Goal: Leave review/rating: Leave review/rating

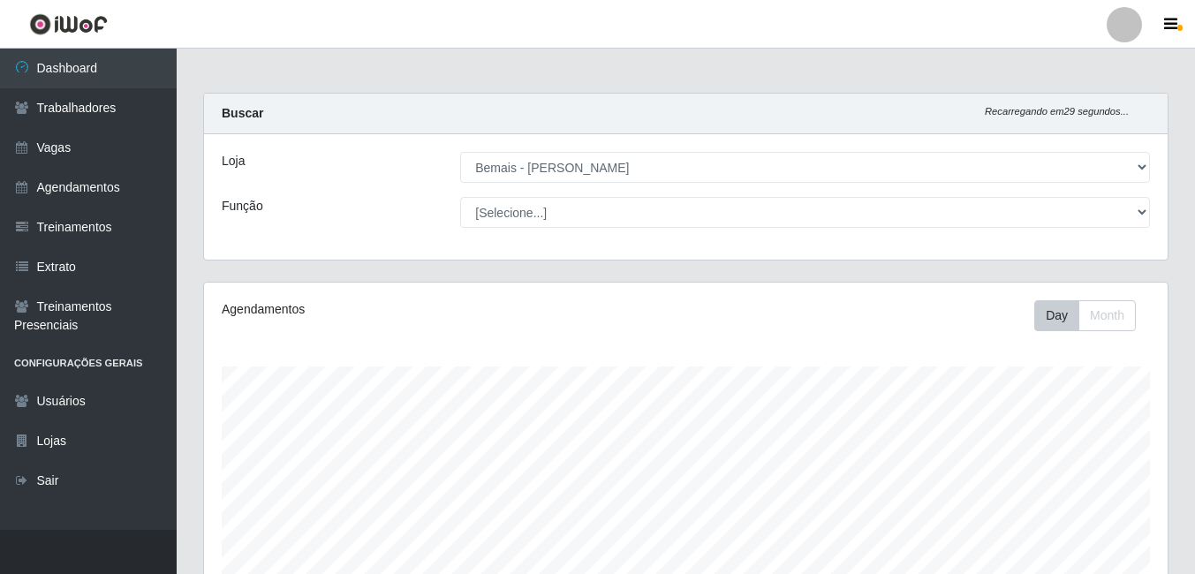
select select "230"
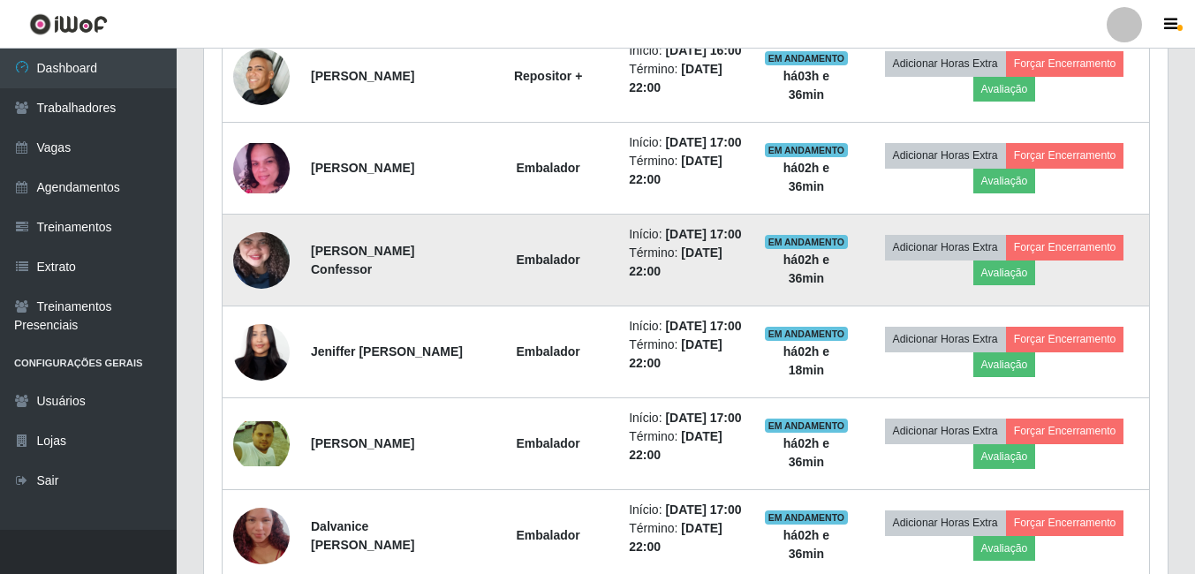
scroll to position [1234, 0]
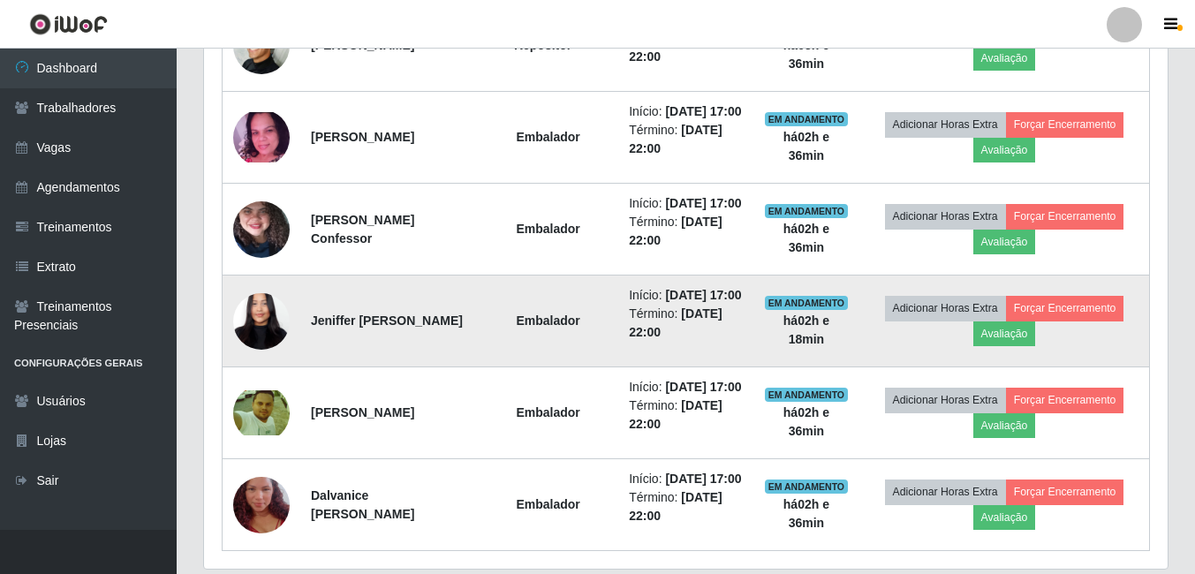
click at [250, 382] on img at bounding box center [261, 321] width 57 height 123
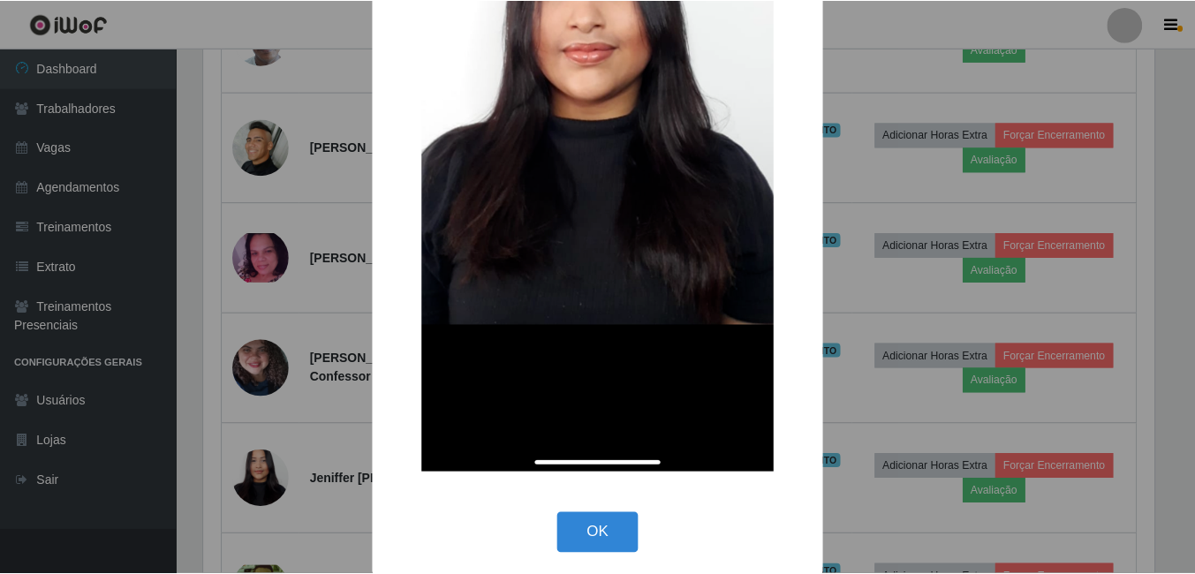
scroll to position [345, 0]
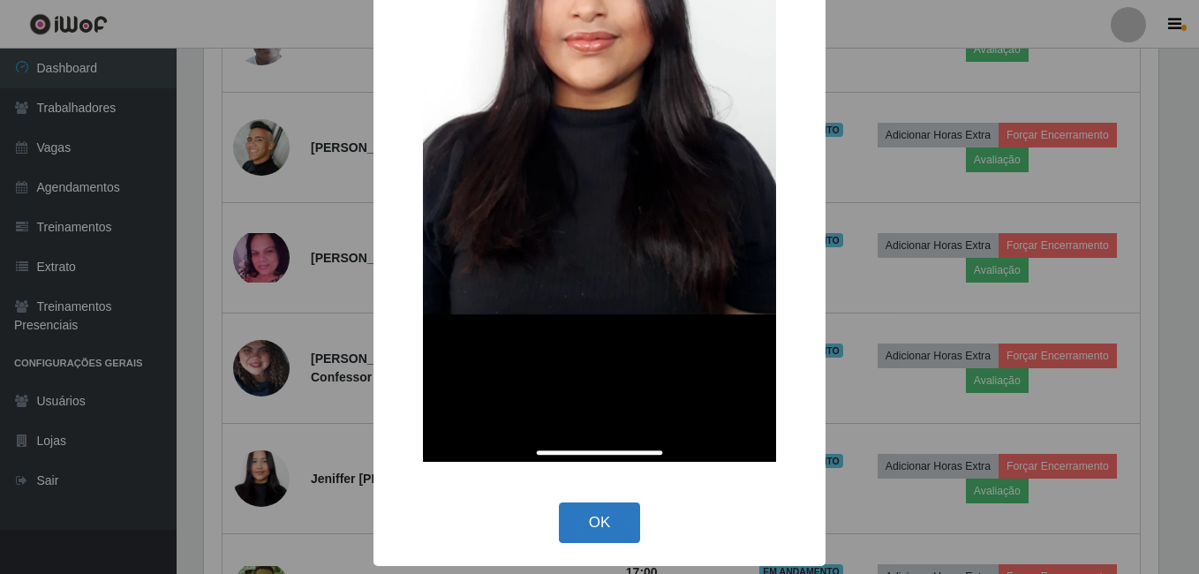
click at [585, 529] on button "OK" at bounding box center [600, 524] width 82 height 42
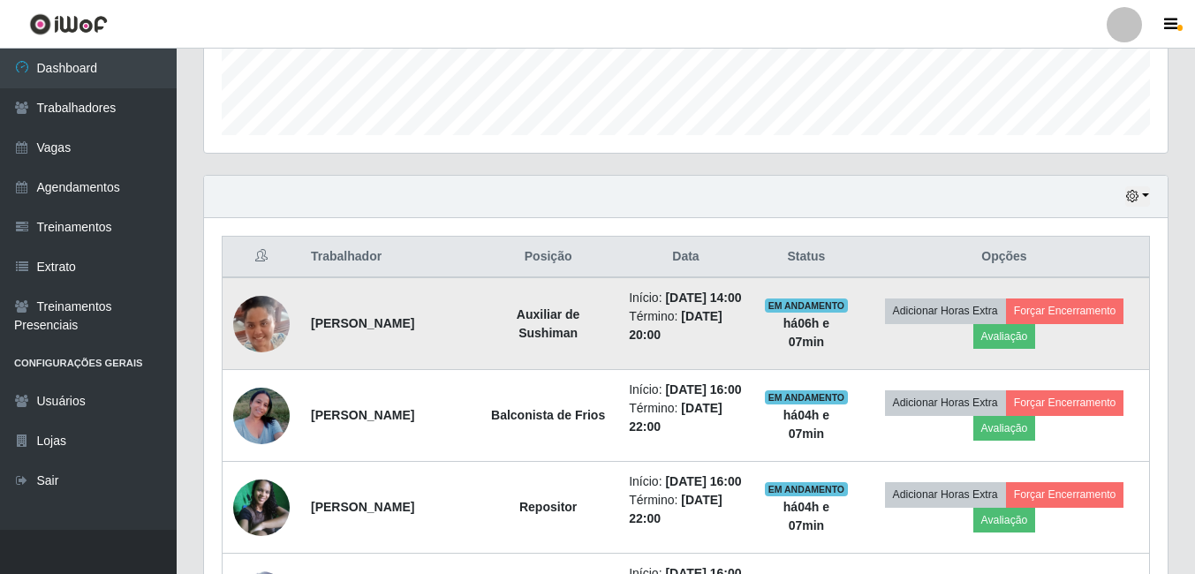
scroll to position [527, 0]
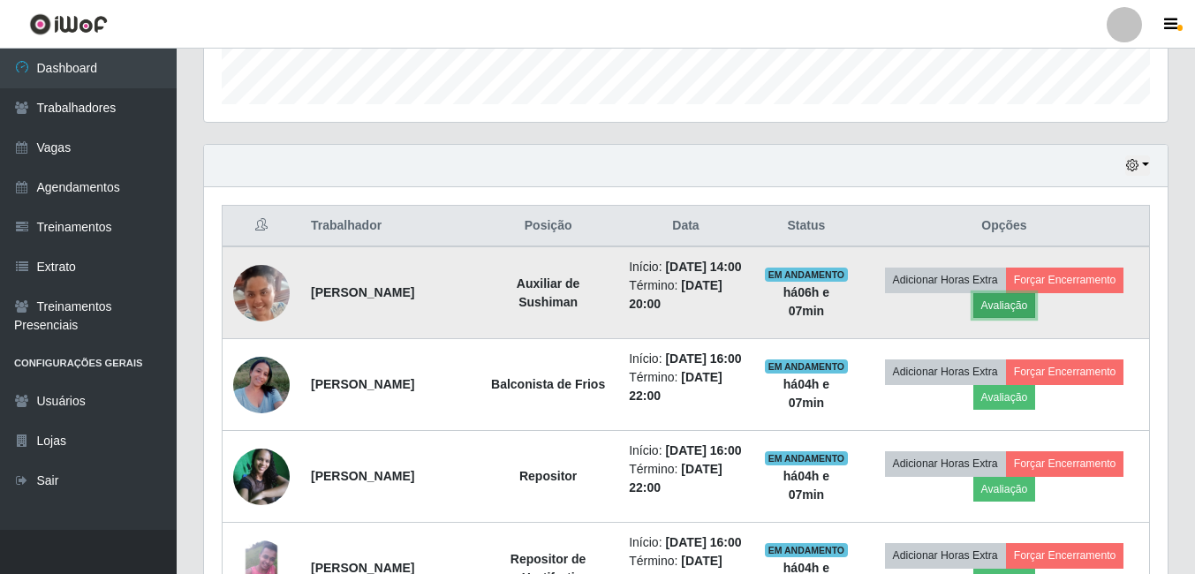
click at [1023, 318] on button "Avaliação" at bounding box center [1004, 305] width 63 height 25
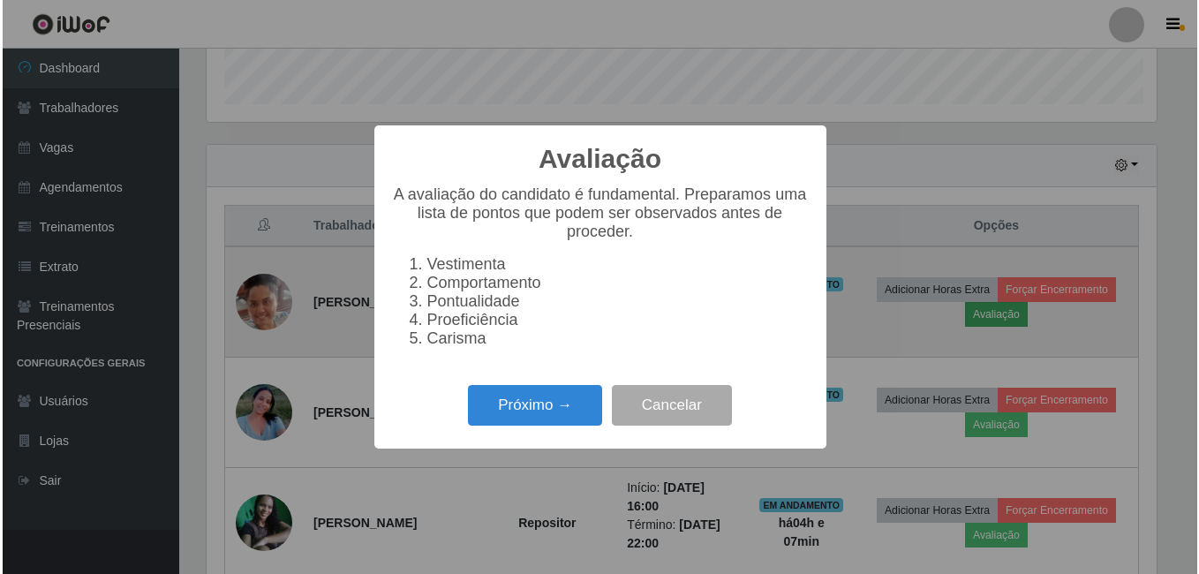
scroll to position [367, 955]
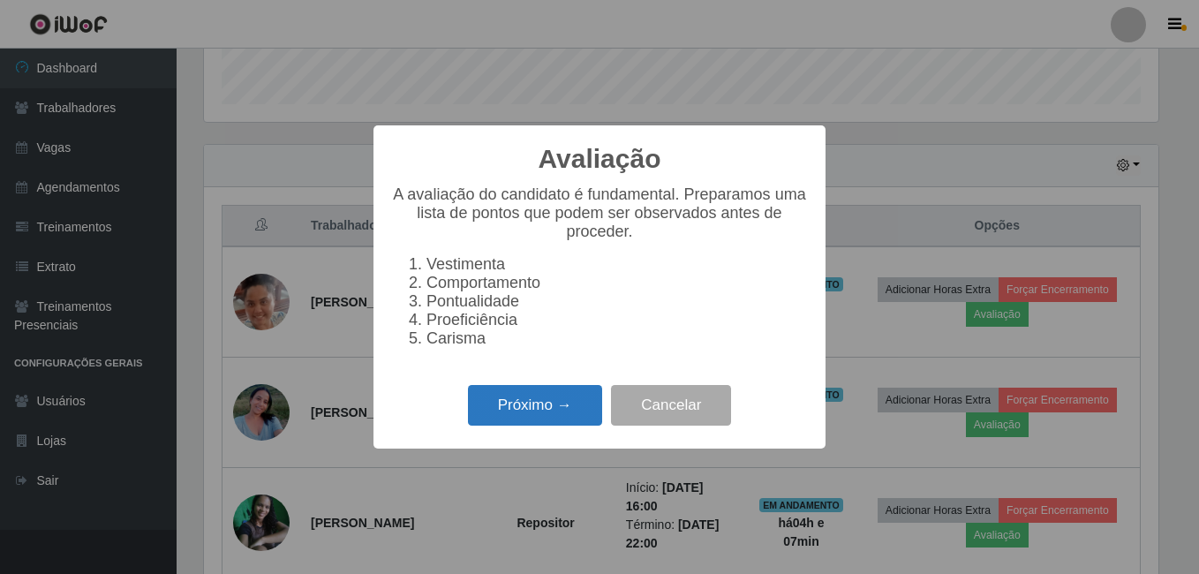
click at [571, 403] on button "Próximo →" at bounding box center [535, 406] width 134 height 42
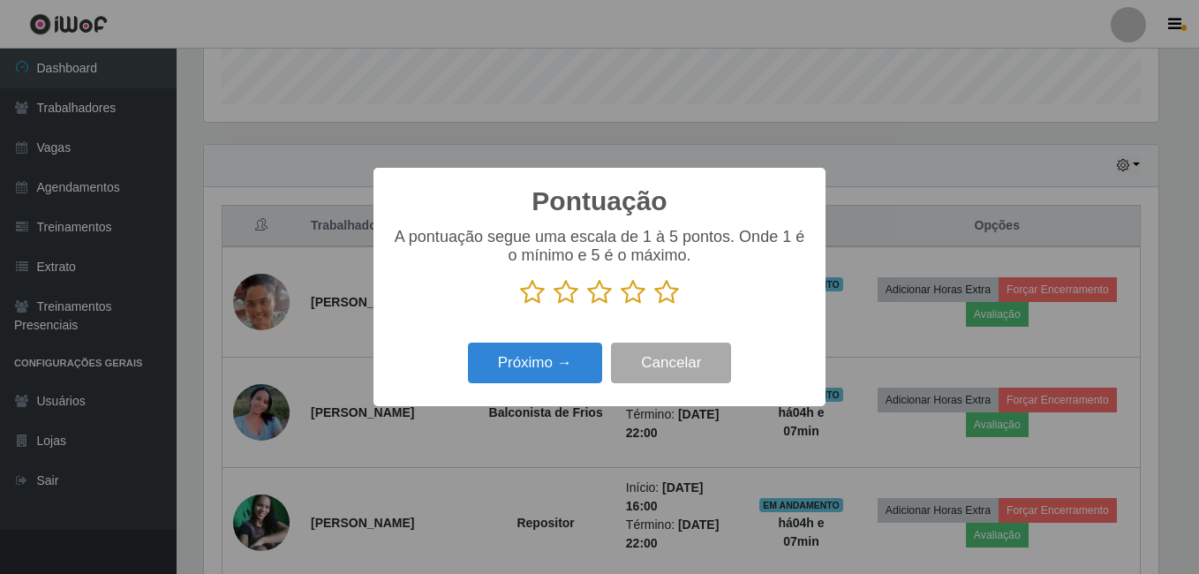
scroll to position [882771, 882182]
click at [669, 292] on icon at bounding box center [666, 292] width 25 height 26
click at [654, 306] on input "radio" at bounding box center [654, 306] width 0 height 0
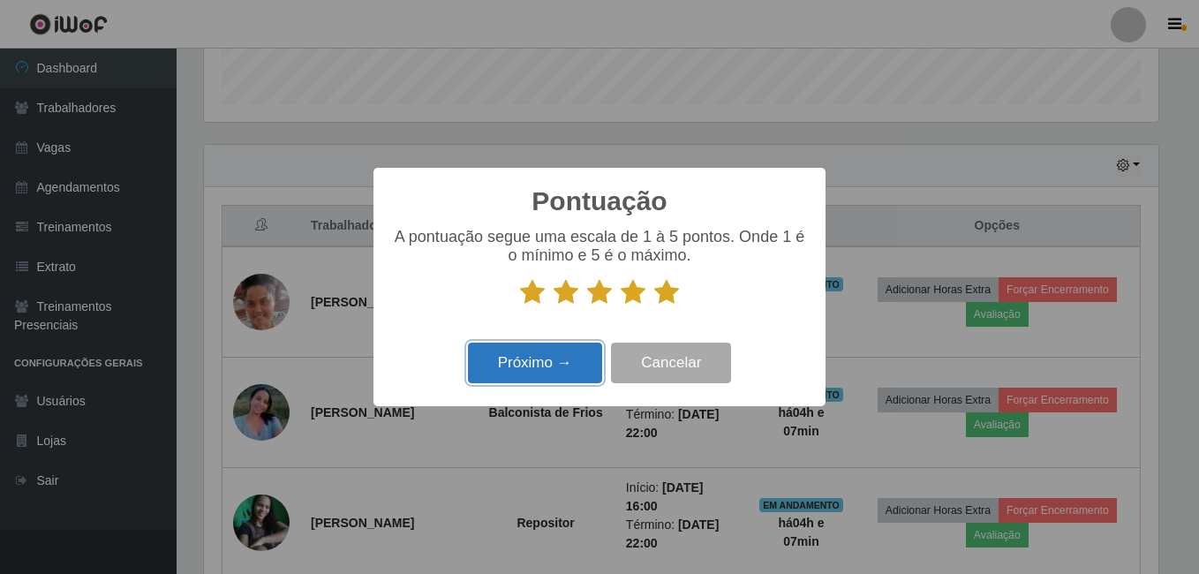
click at [556, 362] on button "Próximo →" at bounding box center [535, 364] width 134 height 42
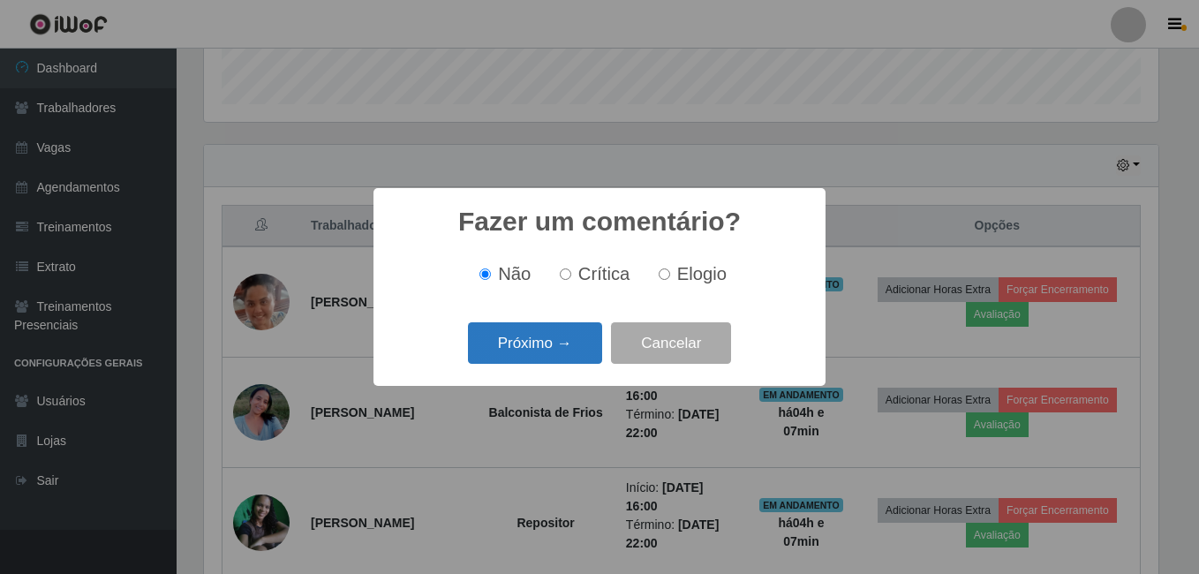
click at [548, 344] on button "Próximo →" at bounding box center [535, 343] width 134 height 42
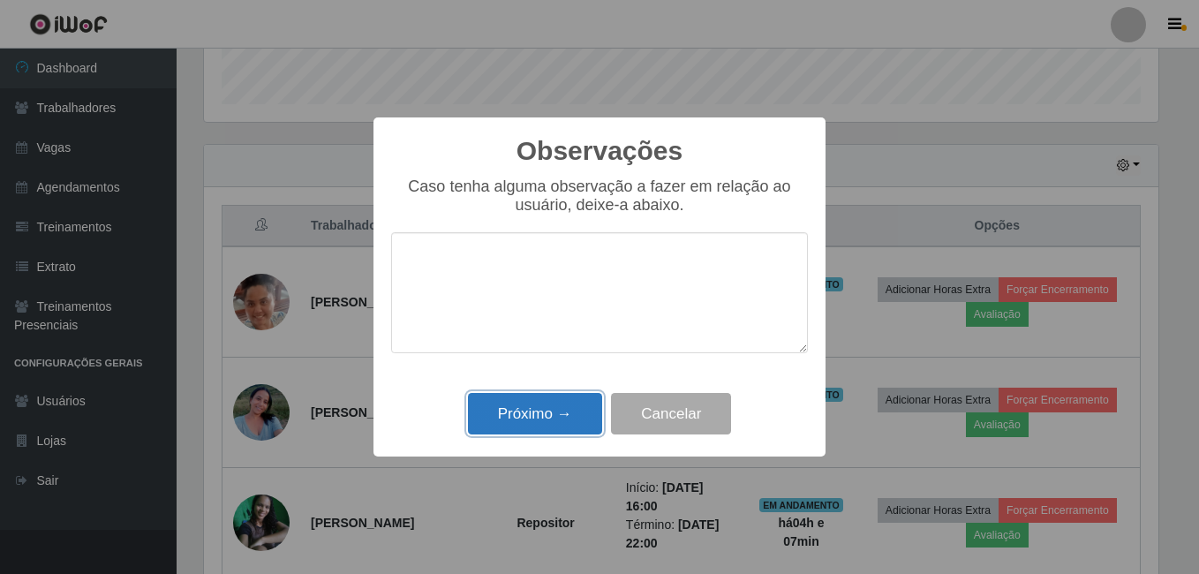
click at [538, 409] on button "Próximo →" at bounding box center [535, 414] width 134 height 42
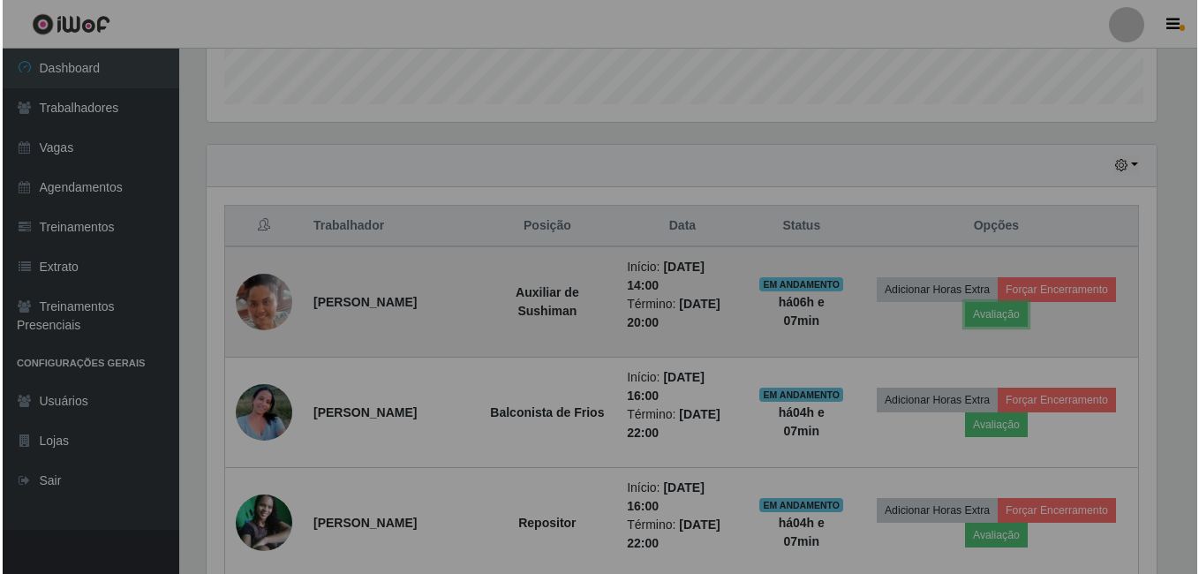
scroll to position [367, 964]
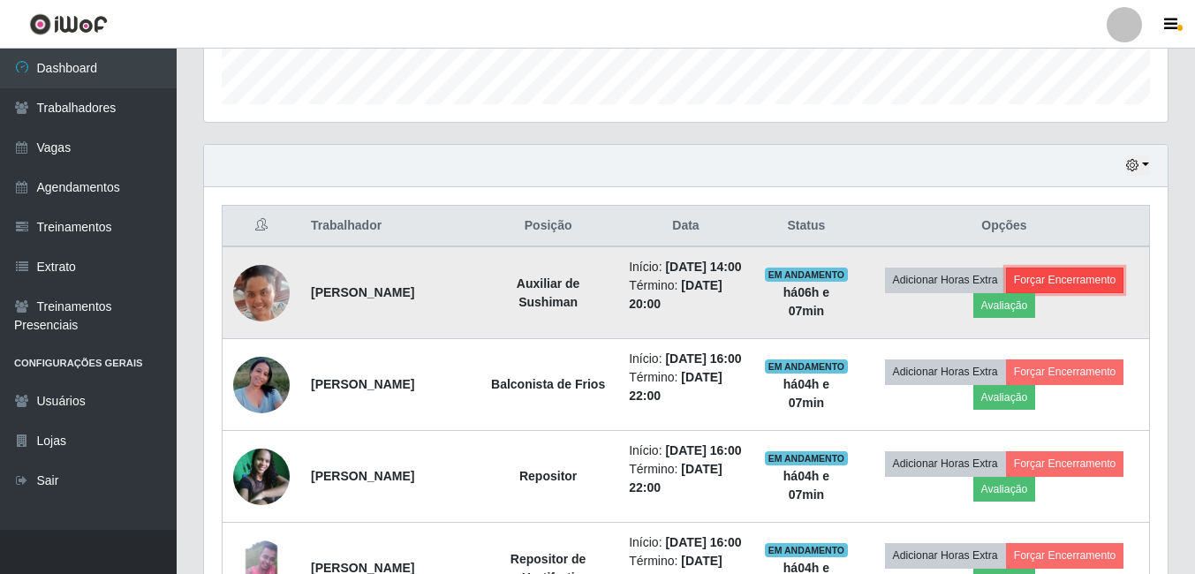
click at [1071, 286] on button "Forçar Encerramento" at bounding box center [1065, 280] width 118 height 25
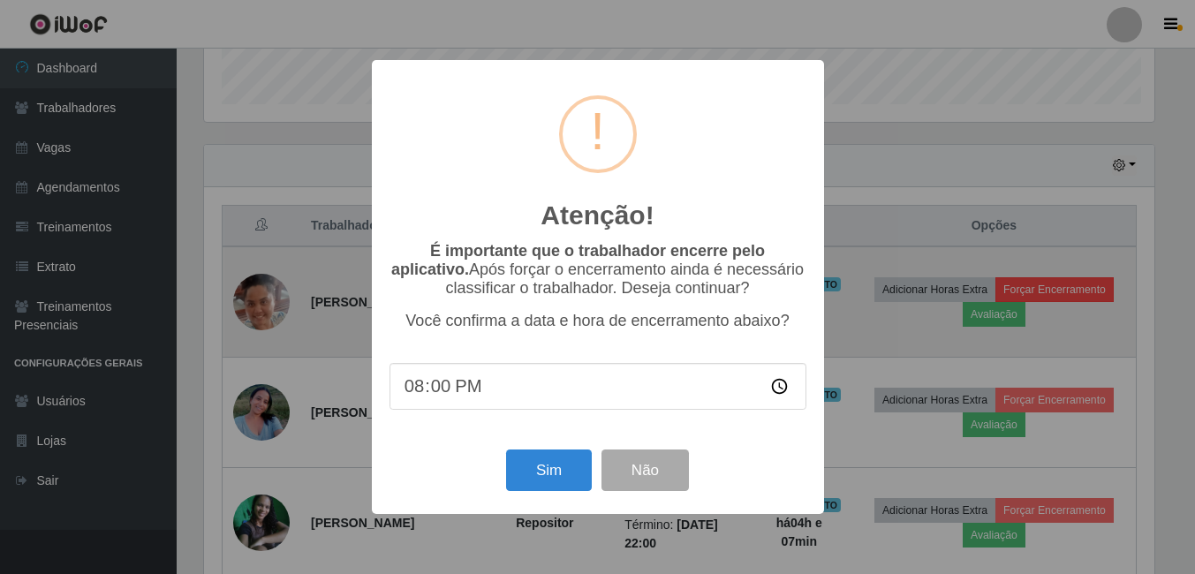
scroll to position [367, 955]
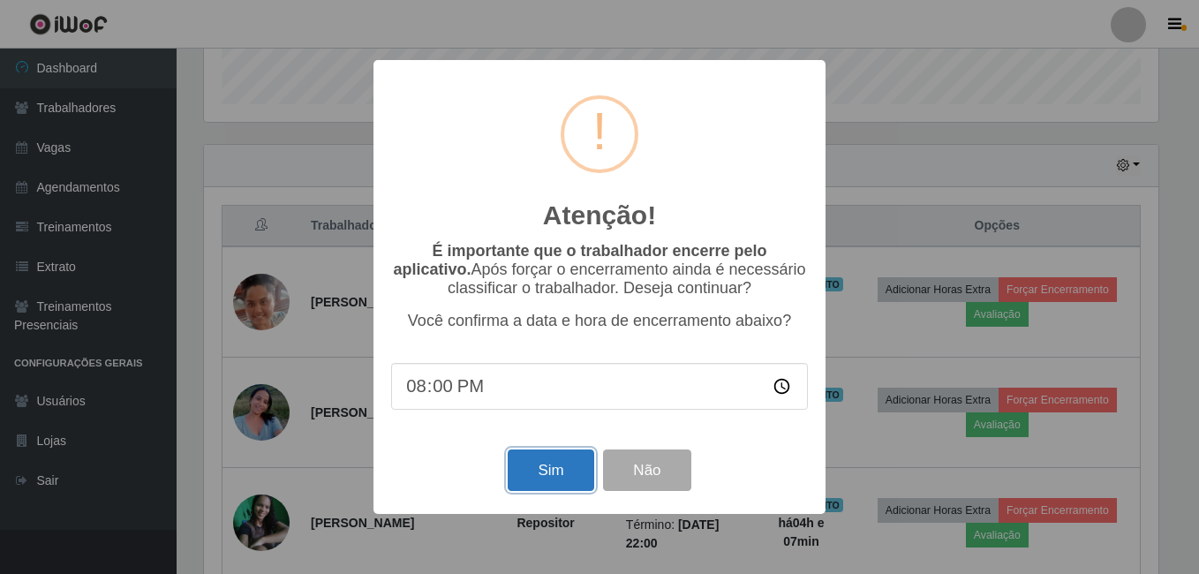
click at [562, 471] on button "Sim" at bounding box center [551, 471] width 86 height 42
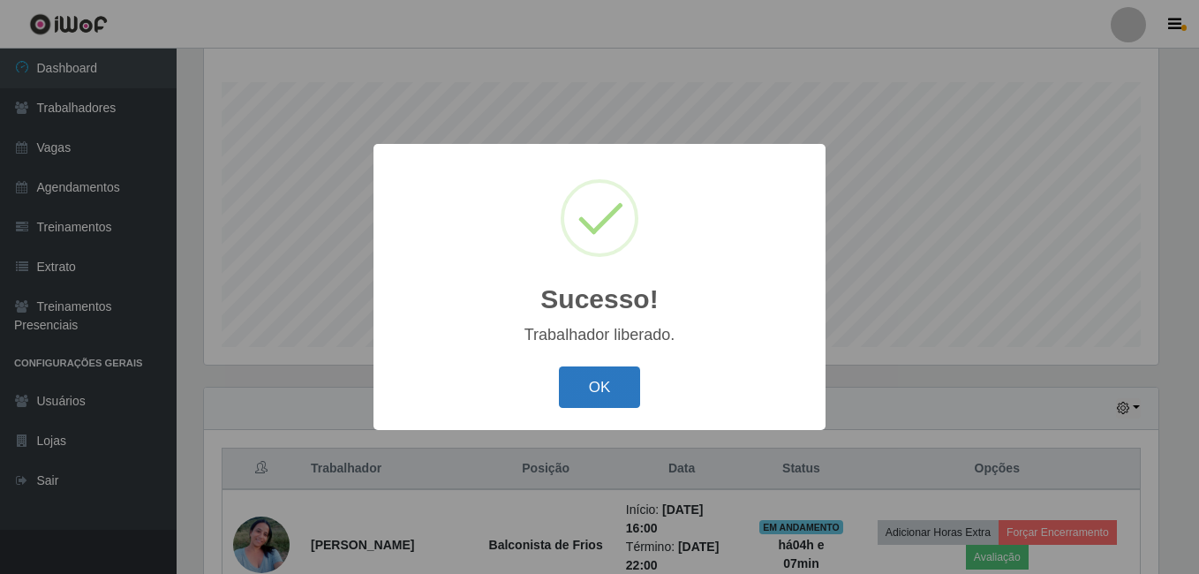
click at [607, 392] on button "OK" at bounding box center [600, 388] width 82 height 42
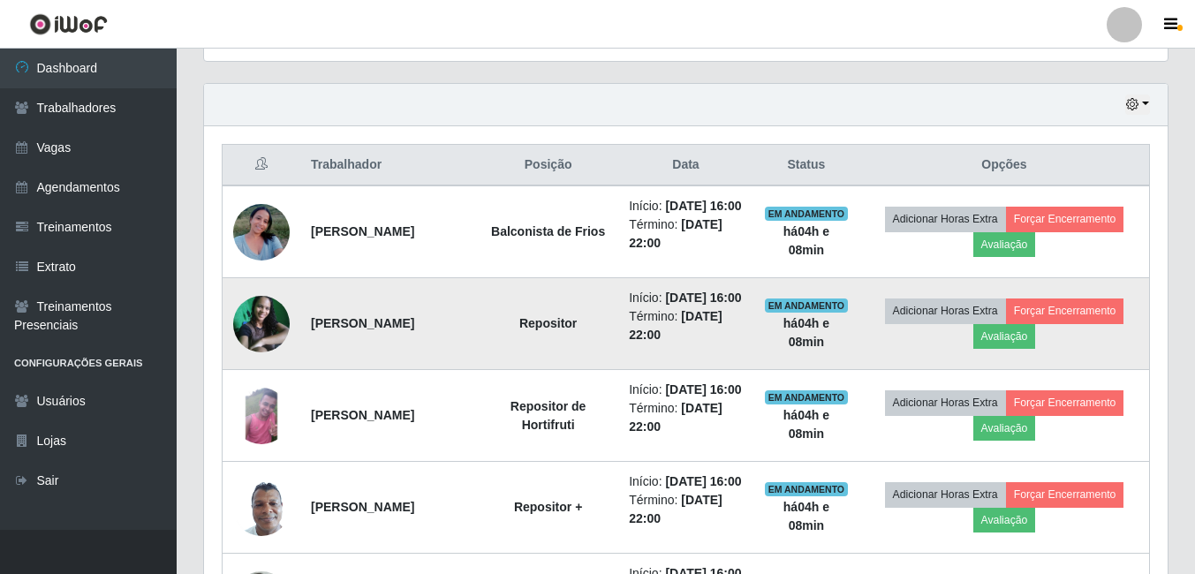
scroll to position [417, 0]
